Goal: Information Seeking & Learning: Understand process/instructions

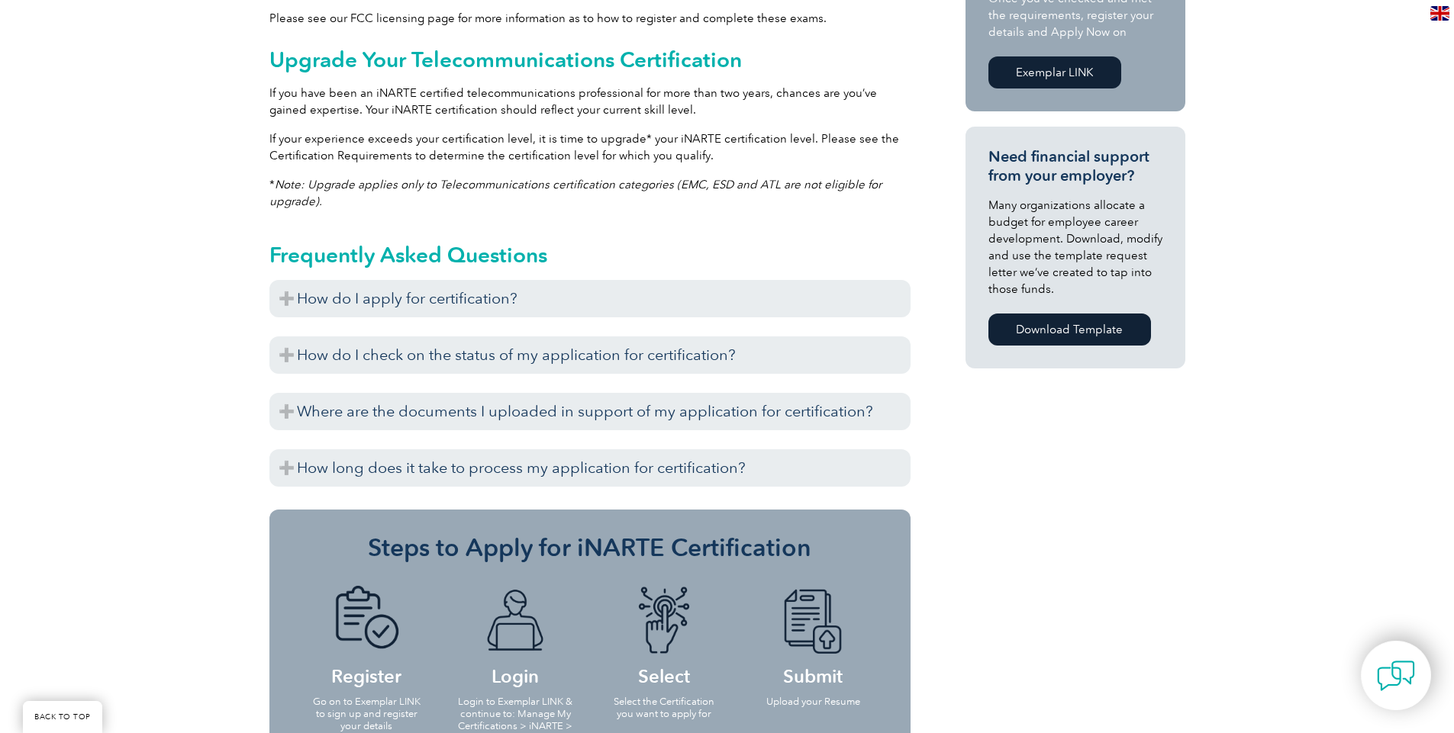
scroll to position [977, 0]
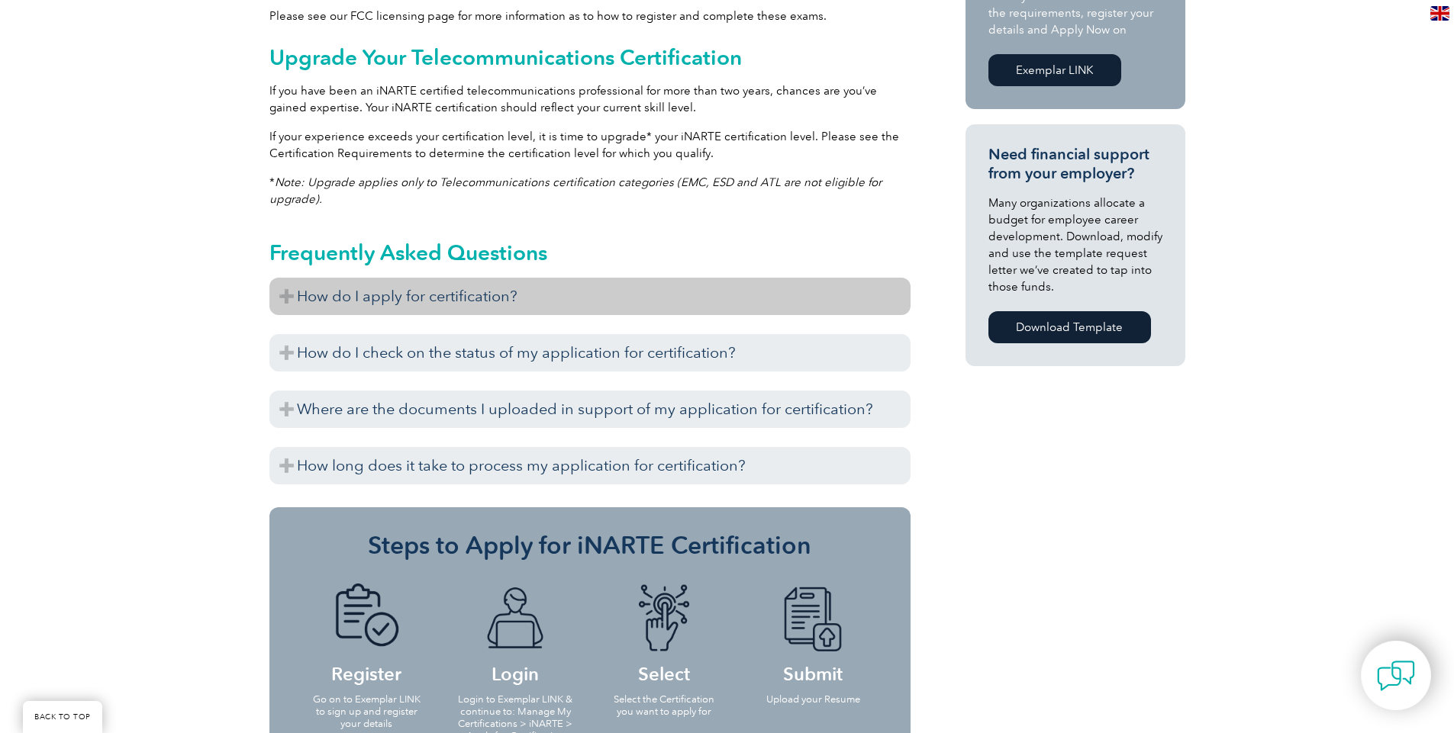
click at [301, 302] on h3 "How do I apply for certification?" at bounding box center [589, 296] width 641 height 37
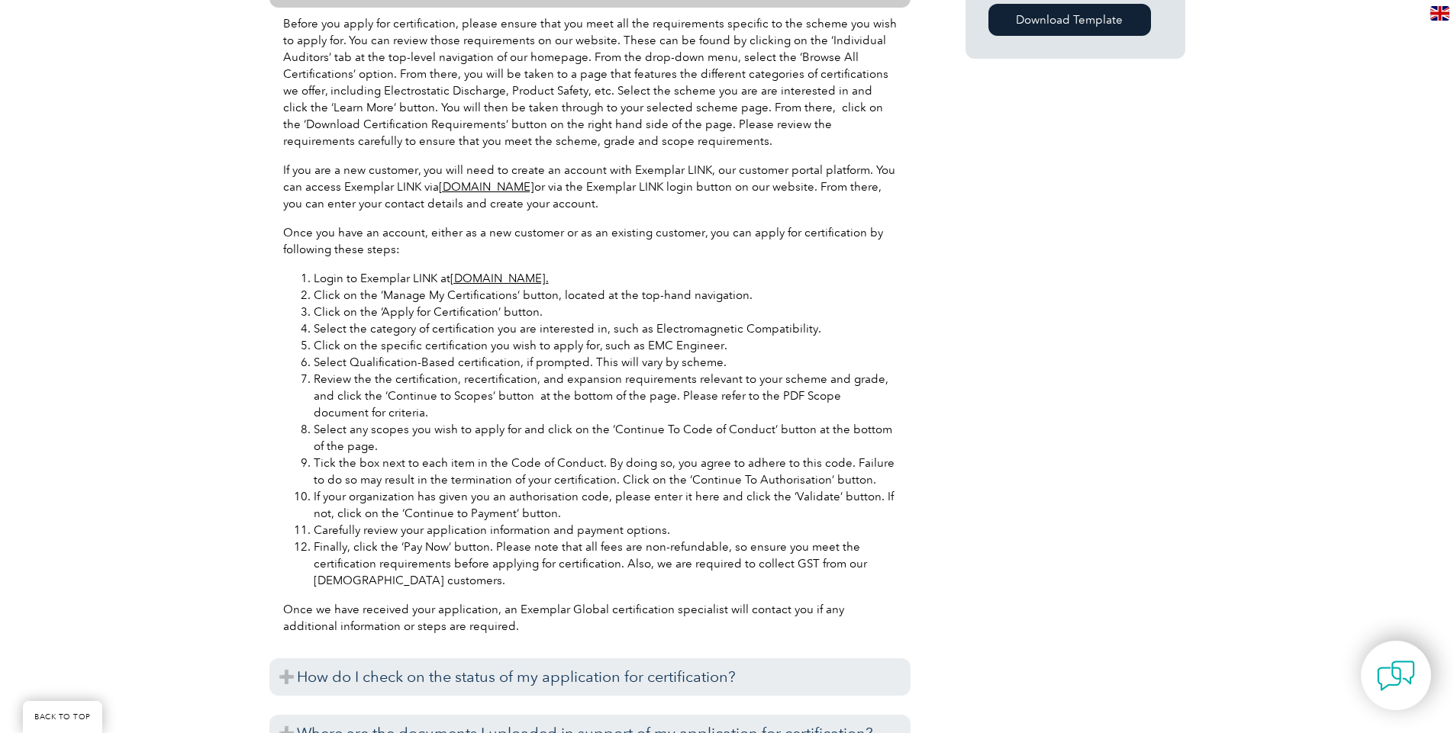
scroll to position [1394, 0]
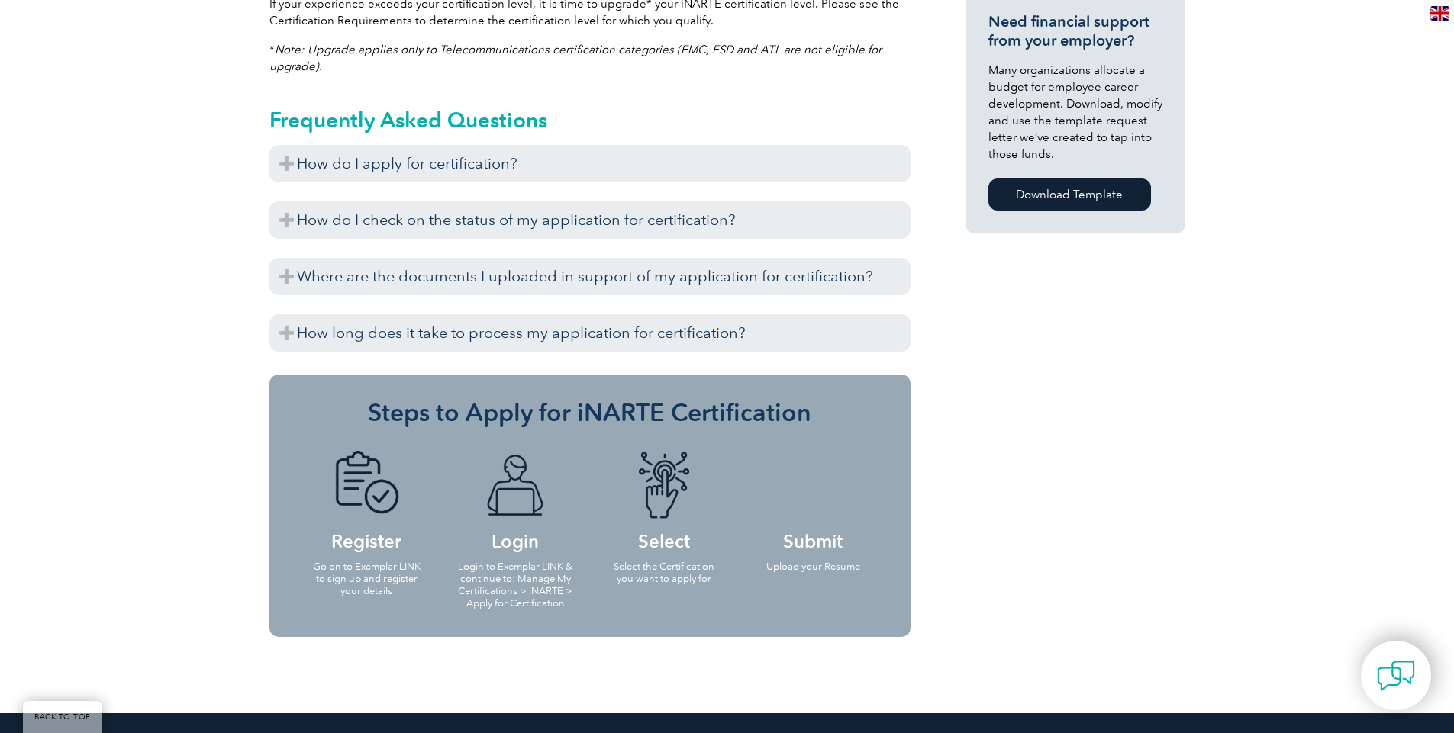
scroll to position [1111, 0]
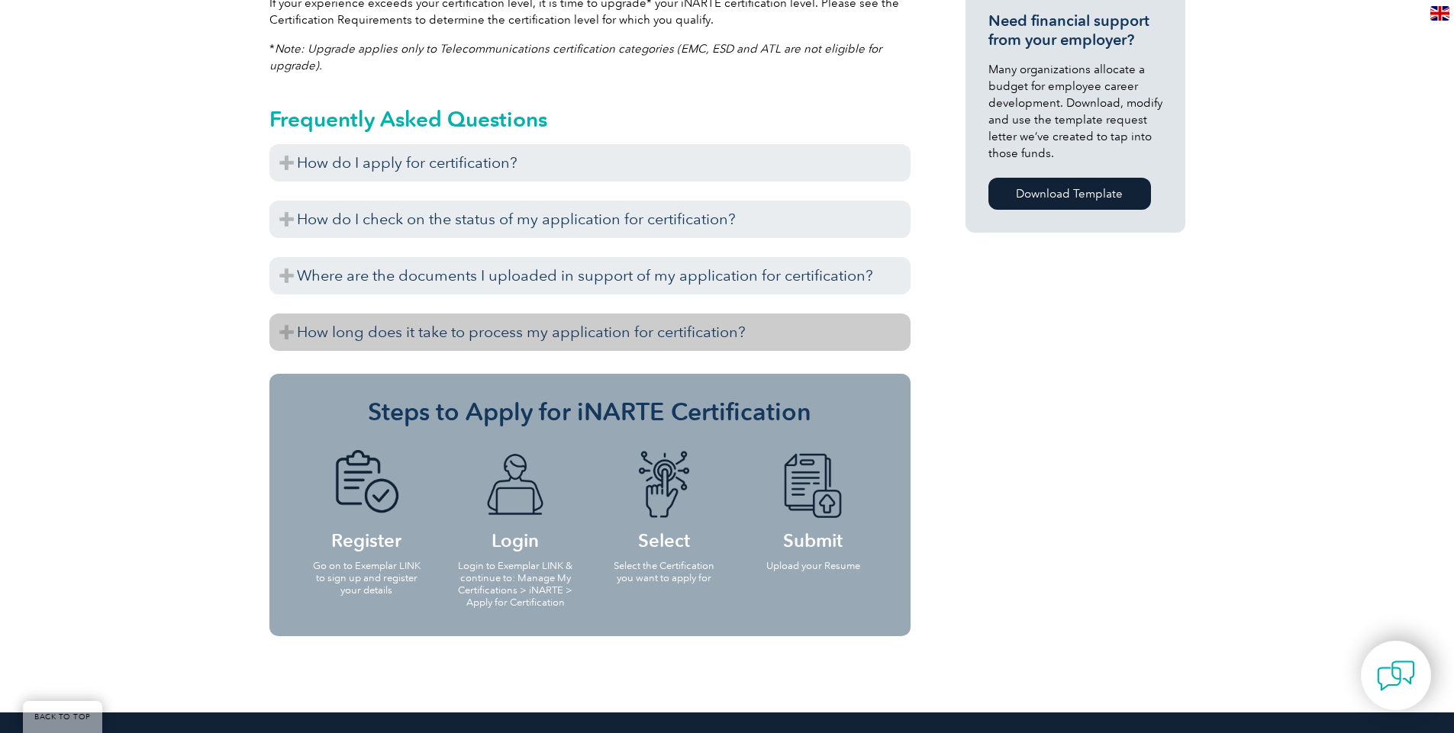
click at [388, 330] on h3 "How long does it take to process my application for certification?" at bounding box center [589, 332] width 641 height 37
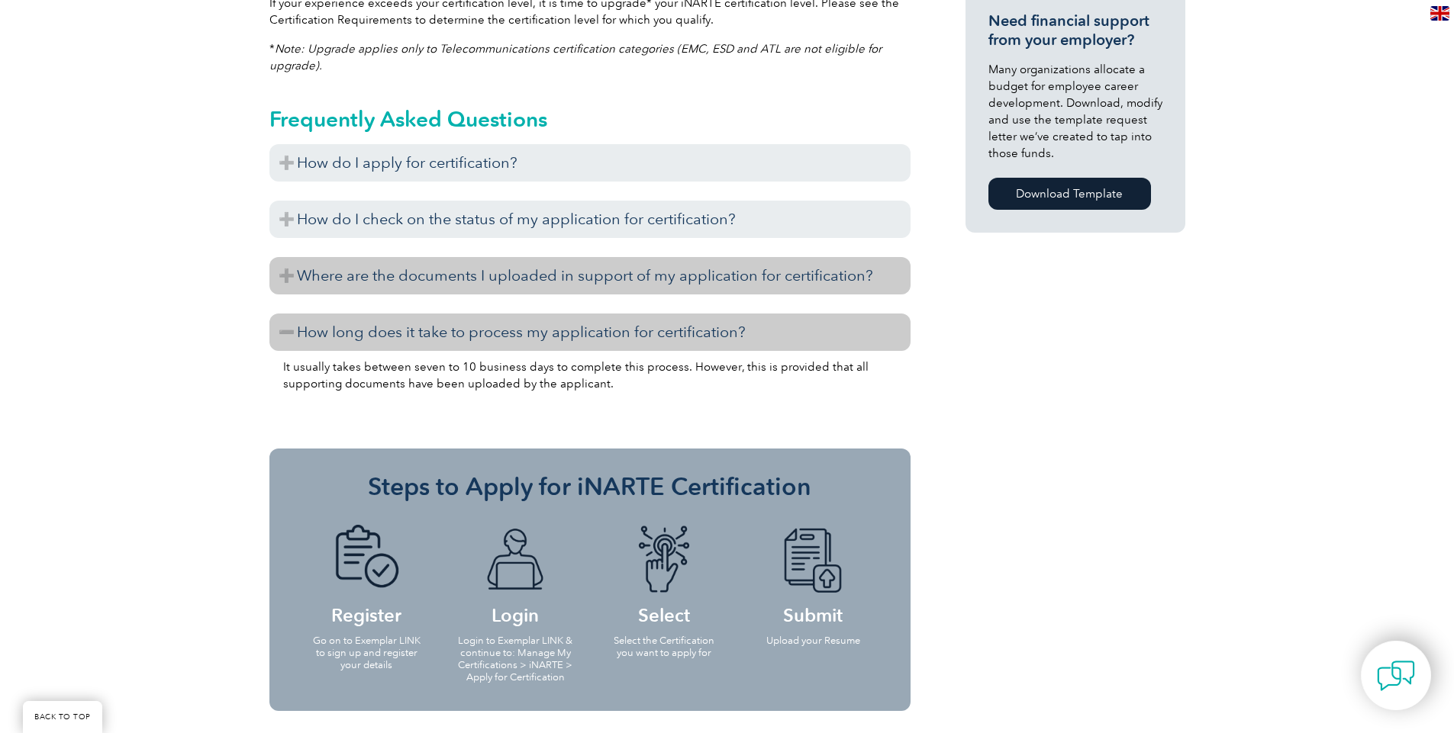
click at [393, 272] on h3 "Where are the documents I uploaded in support of my application for certificati…" at bounding box center [589, 275] width 641 height 37
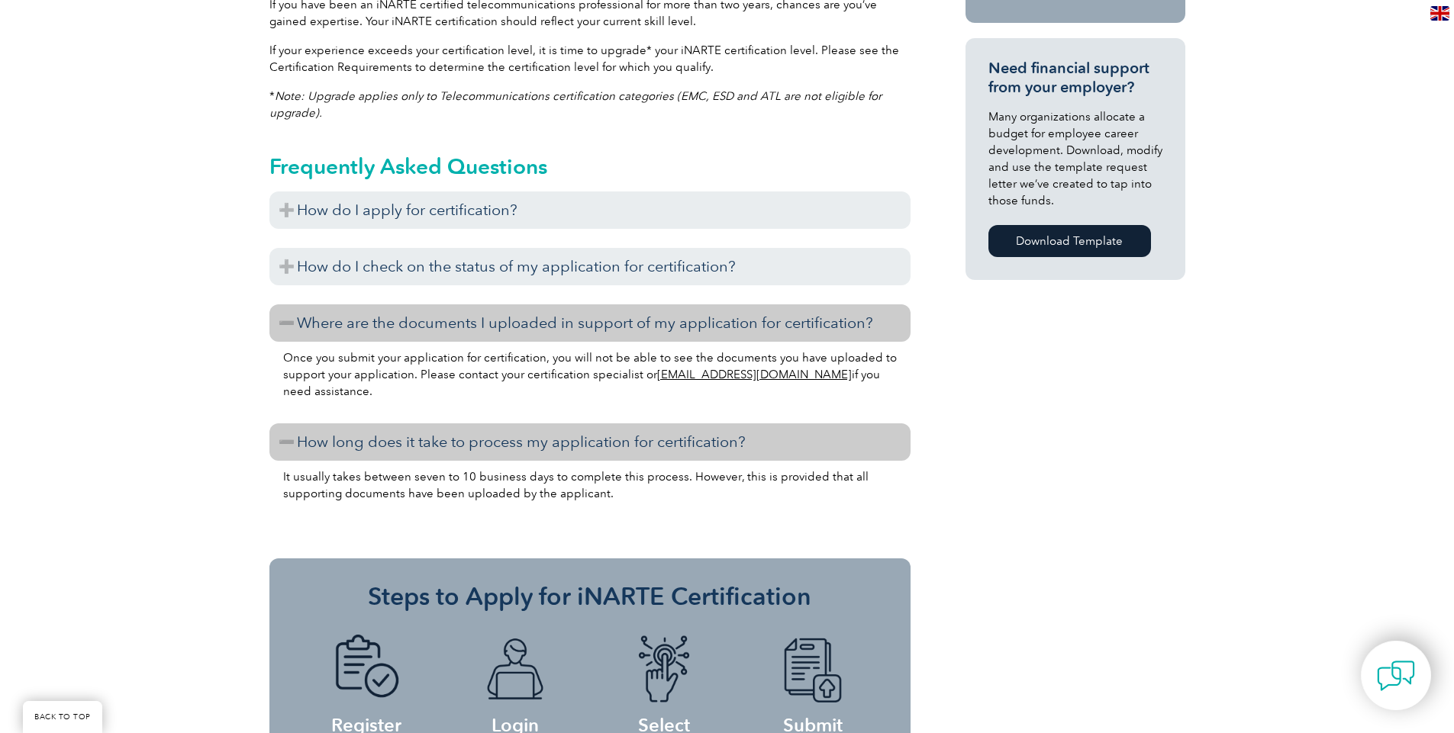
scroll to position [1024, 0]
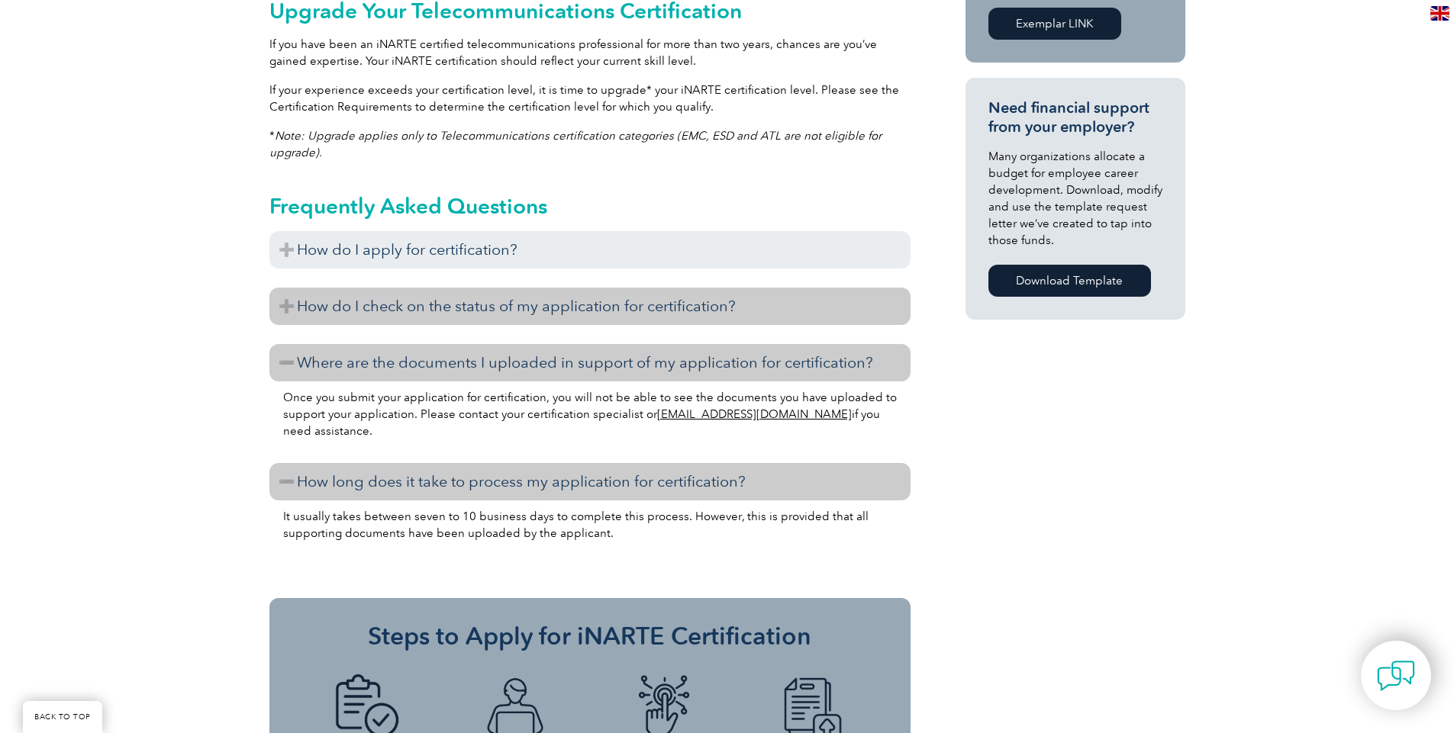
click at [360, 312] on h3 "How do I check on the status of my application for certification?" at bounding box center [589, 306] width 641 height 37
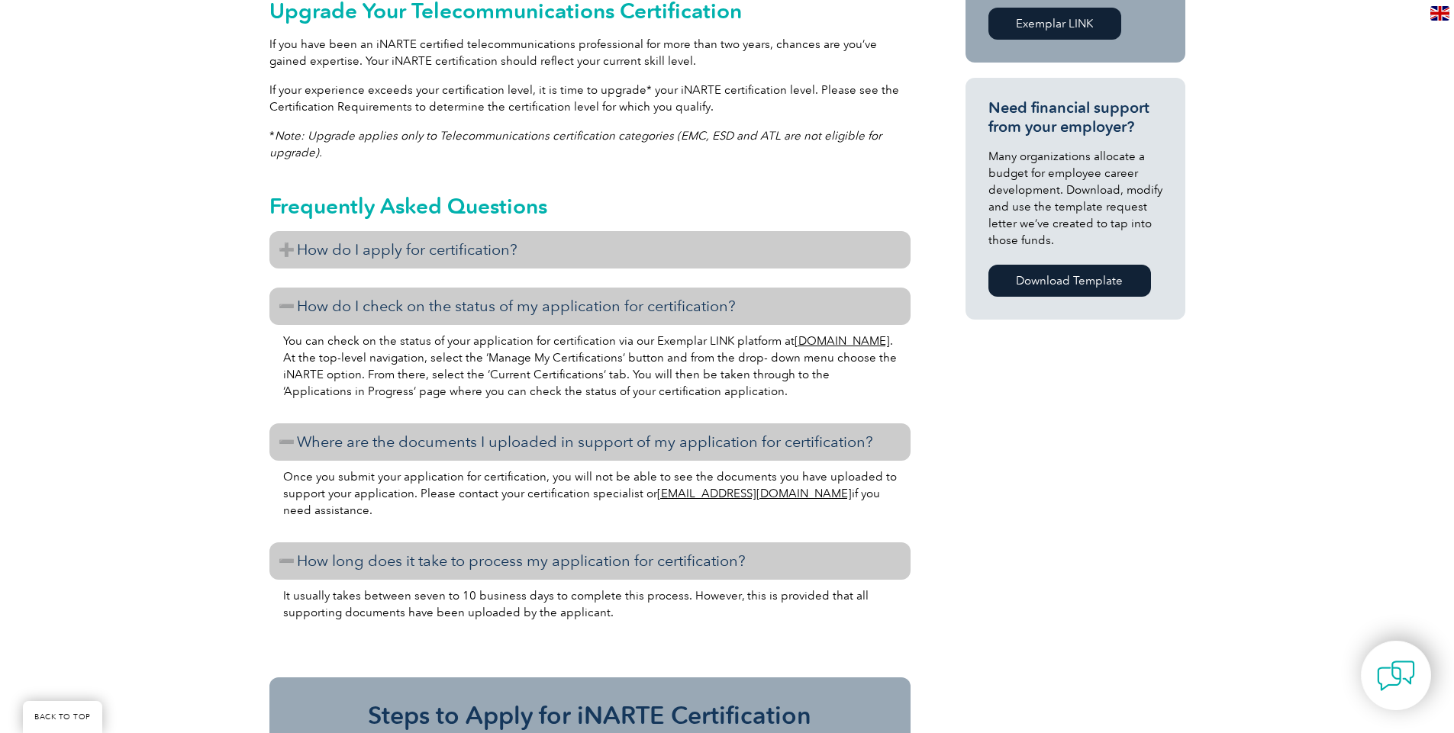
click at [397, 247] on h3 "How do I apply for certification?" at bounding box center [589, 249] width 641 height 37
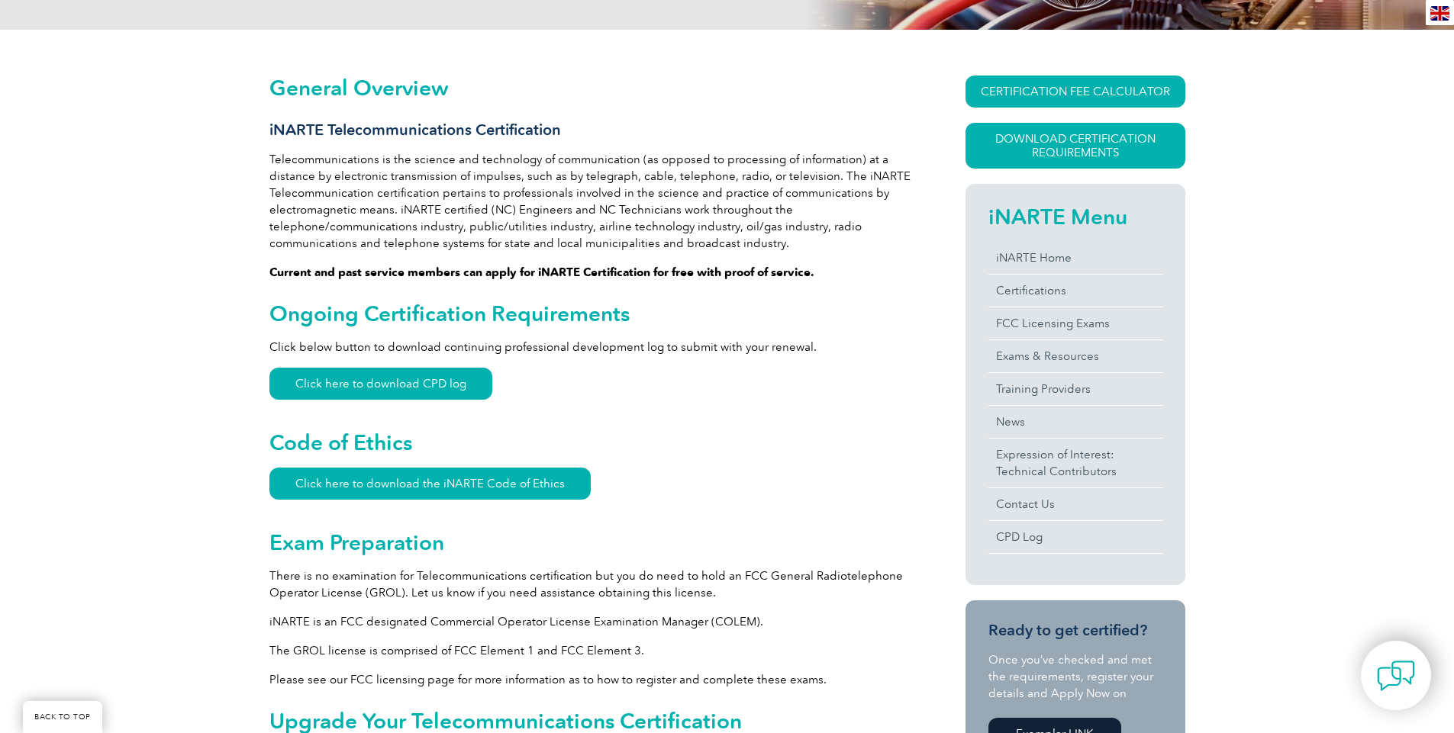
scroll to position [0, 0]
